Goal: Navigation & Orientation: Go to known website

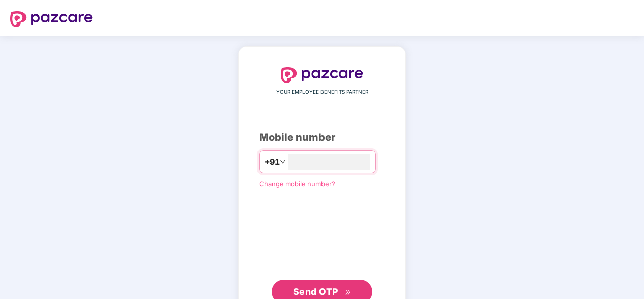
type input "**********"
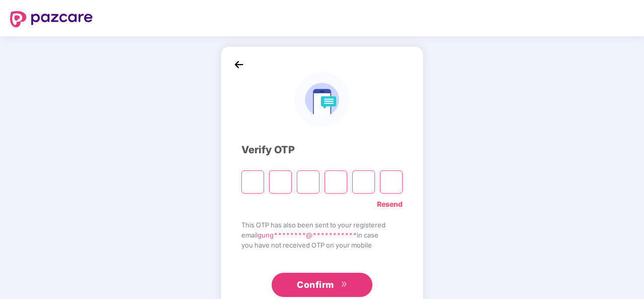
type input "*"
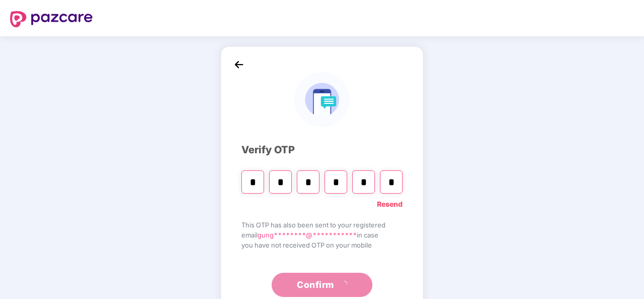
type input "*"
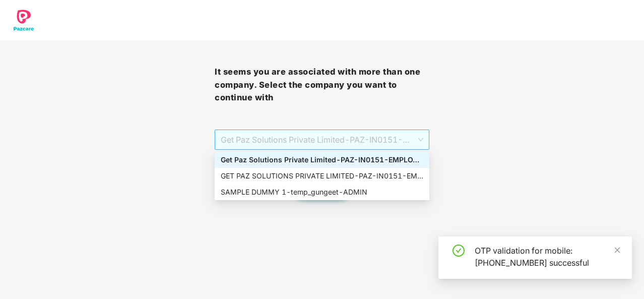
click at [272, 141] on span "Get Paz Solutions Private Limited - PAZ-IN0151 - EMPLOYEE" at bounding box center [322, 139] width 203 height 19
click at [286, 192] on div "SAMPLE DUMMY 1 - temp_gungeet - ADMIN" at bounding box center [322, 192] width 203 height 11
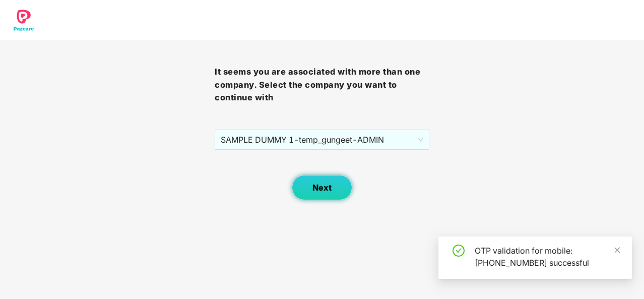
click at [319, 189] on span "Next" at bounding box center [322, 188] width 19 height 10
